Goal: Task Accomplishment & Management: Manage account settings

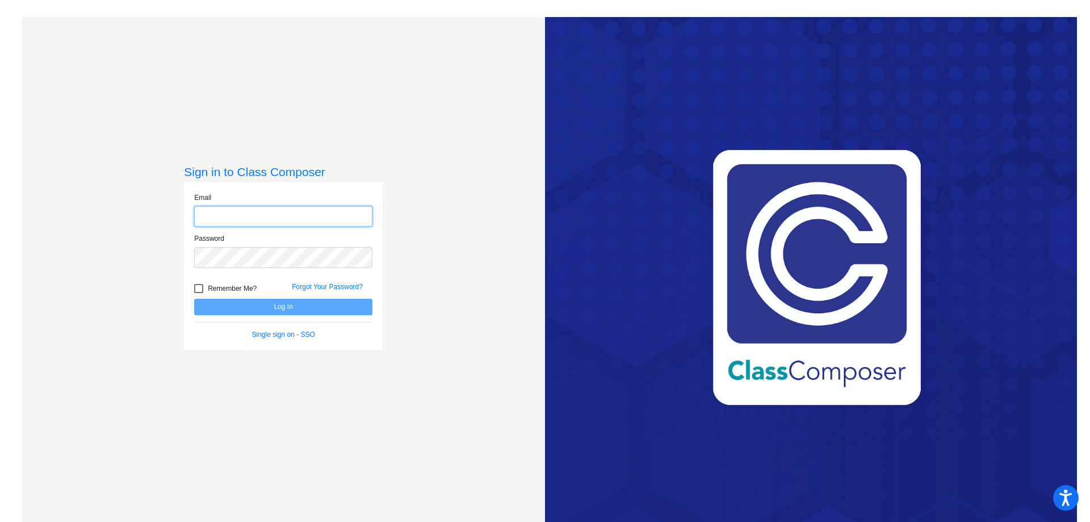
type input "[EMAIL_ADDRESS][DOMAIN_NAME]"
click at [198, 288] on div at bounding box center [198, 288] width 9 height 9
click at [198, 293] on input "Remember Me?" at bounding box center [198, 293] width 1 height 1
checkbox input "true"
click at [240, 310] on button "Log In" at bounding box center [283, 307] width 178 height 16
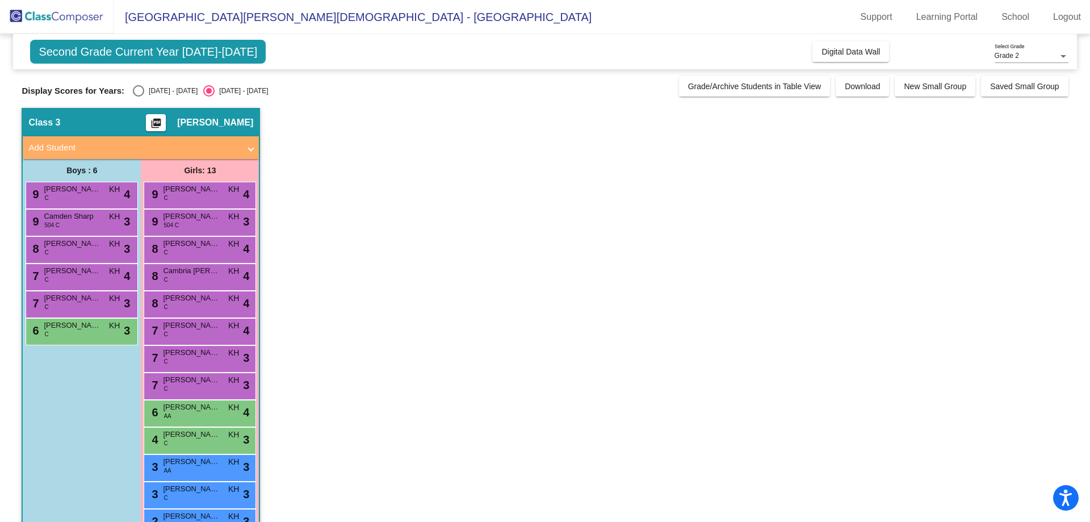
click at [1029, 52] on div "Grade 2 Select Grade" at bounding box center [1032, 53] width 74 height 19
click at [949, 137] on div at bounding box center [545, 261] width 1090 height 522
click at [249, 149] on span at bounding box center [251, 147] width 5 height 13
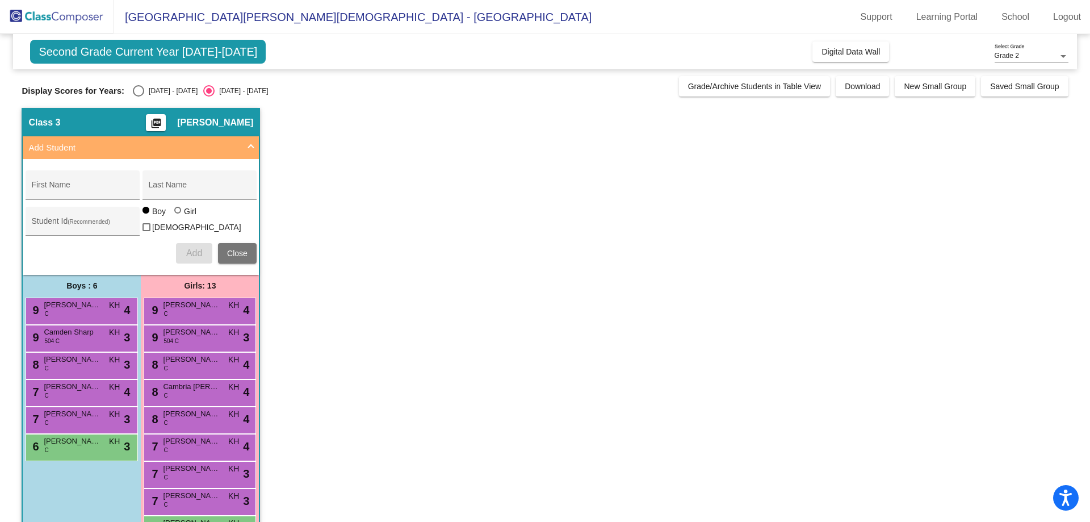
click at [249, 145] on span at bounding box center [251, 147] width 5 height 13
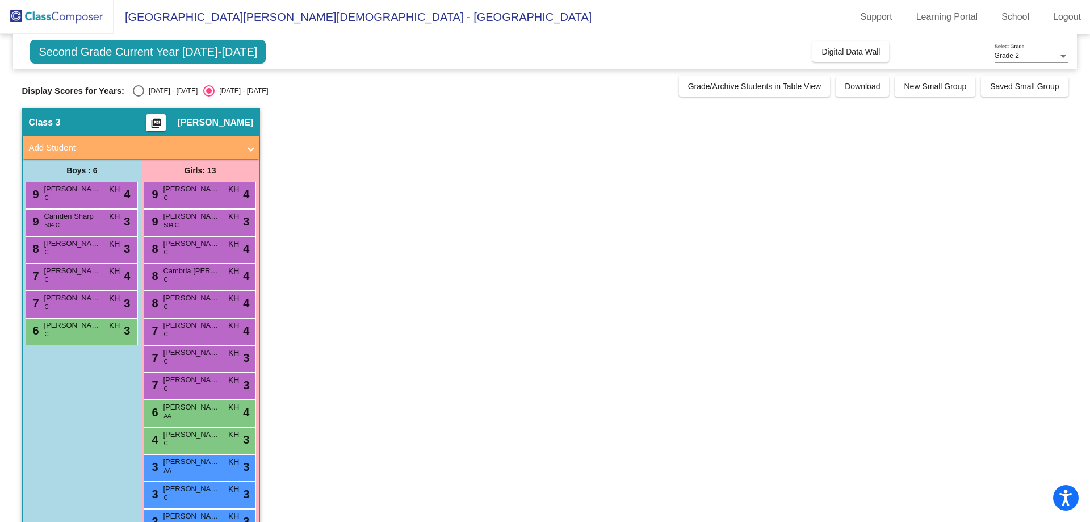
click at [61, 17] on img at bounding box center [57, 17] width 114 height 34
click at [734, 89] on span "Grade/Archive Students in Table View" at bounding box center [754, 86] width 133 height 9
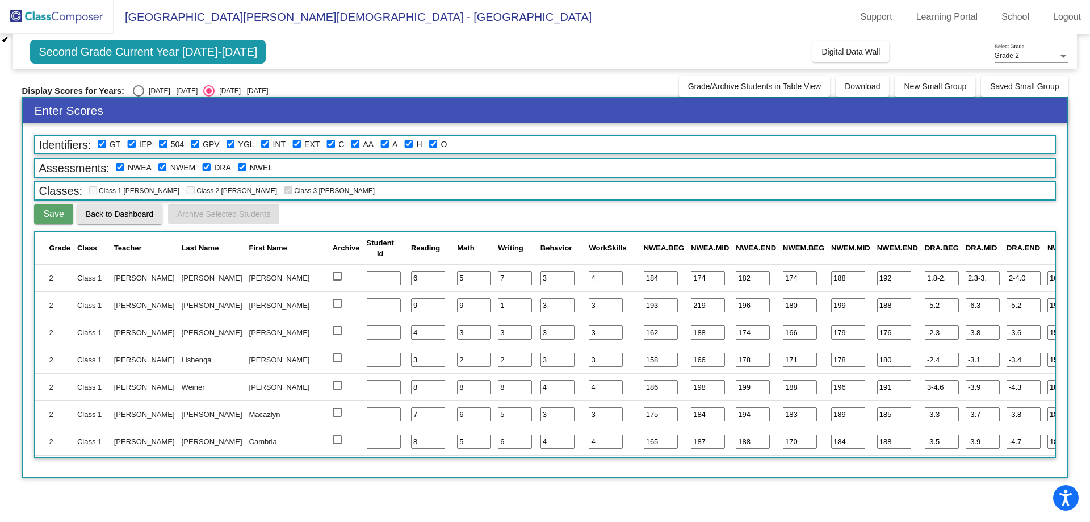
click at [122, 218] on span "Back to Dashboard" at bounding box center [120, 214] width 68 height 9
